Goal: Task Accomplishment & Management: Use online tool/utility

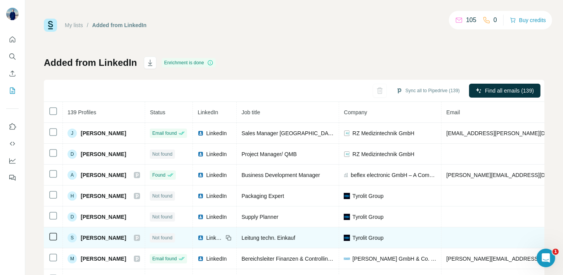
click at [296, 81] on div "Sync all to Pipedrive (139) Find all emails (139) 139 Profiles Status LinkedIn …" at bounding box center [294, 193] width 500 height 227
click at [436, 91] on button "Sync to Pipedrive (1)" at bounding box center [433, 91] width 63 height 12
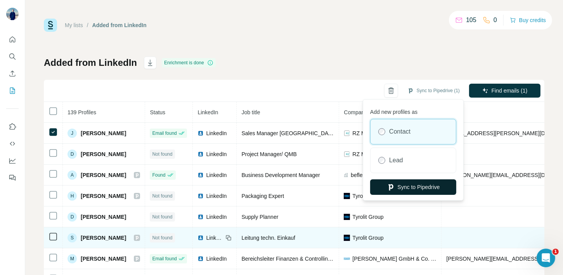
click at [411, 189] on button "Sync to Pipedrive" at bounding box center [413, 188] width 86 height 16
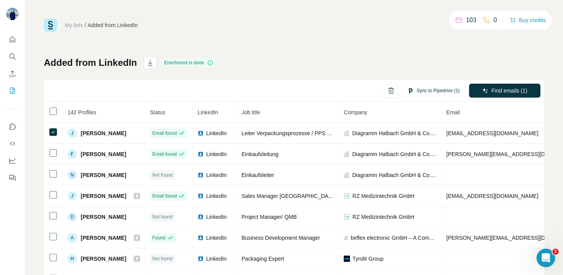
click at [429, 90] on button "Sync to Pipedrive (1)" at bounding box center [433, 91] width 63 height 12
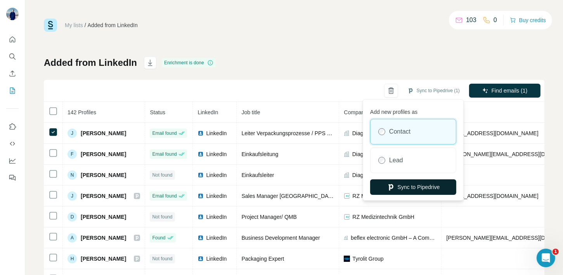
click at [412, 189] on button "Sync to Pipedrive" at bounding box center [413, 188] width 86 height 16
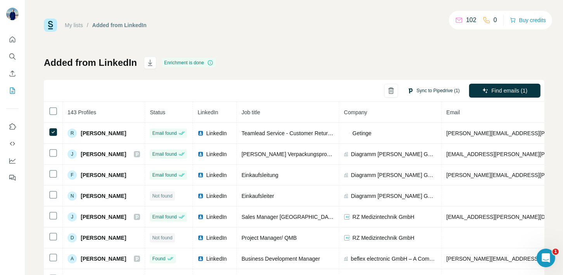
click at [434, 93] on button "Sync to Pipedrive (1)" at bounding box center [433, 91] width 63 height 12
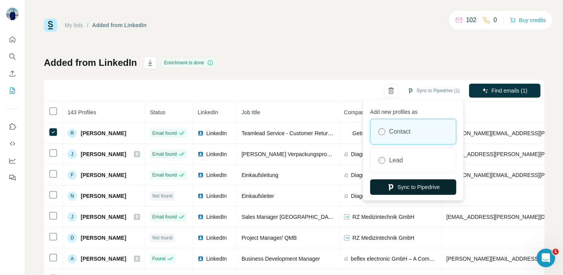
click at [426, 185] on button "Sync to Pipedrive" at bounding box center [413, 188] width 86 height 16
